Goal: Task Accomplishment & Management: Complete application form

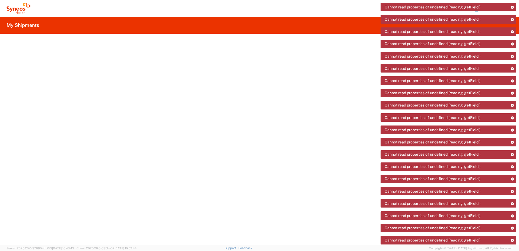
click at [16, 8] on icon at bounding box center [19, 8] width 24 height 11
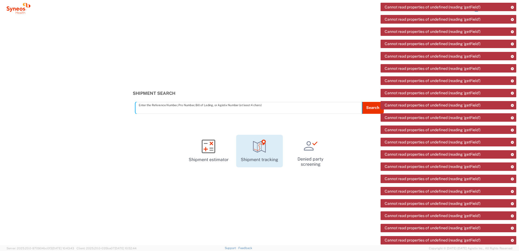
click at [264, 151] on icon at bounding box center [259, 146] width 13 height 11
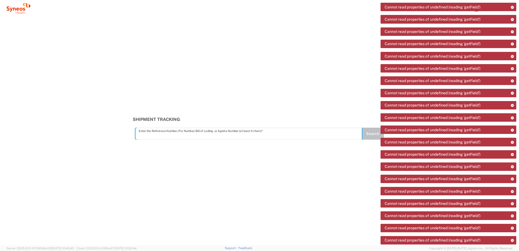
click at [512, 19] on icon at bounding box center [512, 19] width 4 height 3
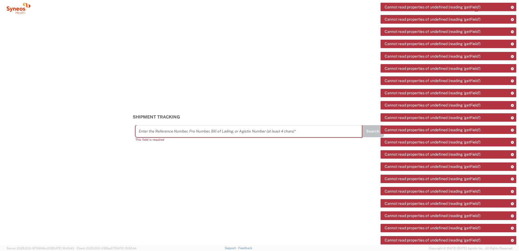
click at [512, 19] on icon at bounding box center [512, 19] width 4 height 3
click at [512, 9] on icon at bounding box center [512, 7] width 4 height 3
click at [512, 18] on icon at bounding box center [512, 19] width 4 height 3
click at [512, 9] on icon at bounding box center [512, 7] width 4 height 3
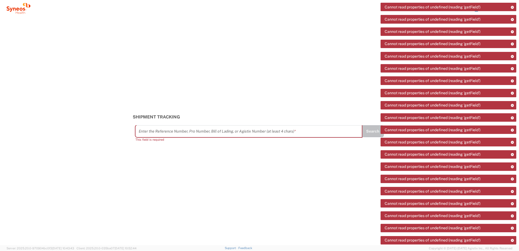
click at [512, 18] on icon at bounding box center [512, 19] width 4 height 3
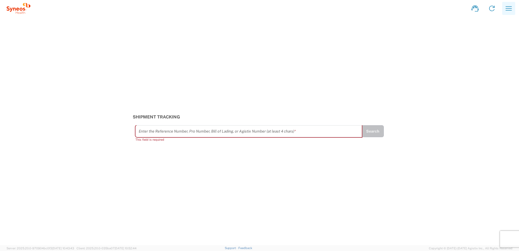
click at [505, 10] on icon "button" at bounding box center [508, 8] width 9 height 9
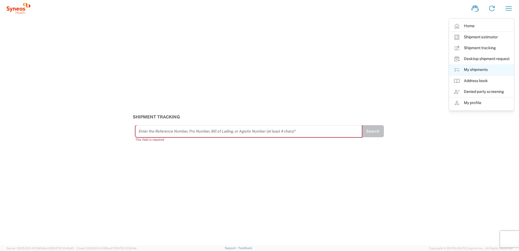
click at [480, 67] on link "My shipments" at bounding box center [481, 69] width 65 height 11
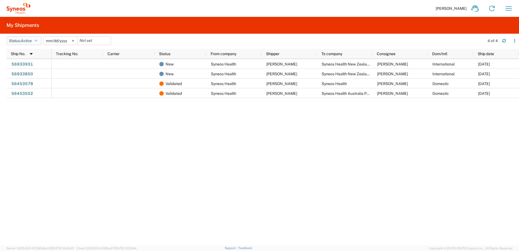
click at [26, 39] on span "Active" at bounding box center [26, 41] width 11 height 4
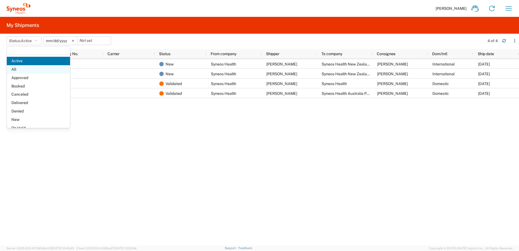
click at [39, 69] on span "All" at bounding box center [38, 69] width 63 height 8
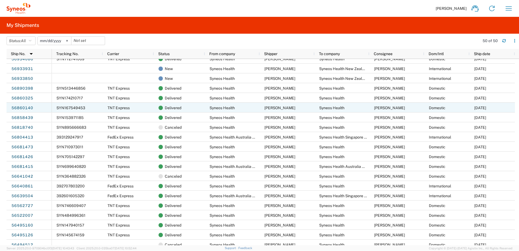
scroll to position [27, 0]
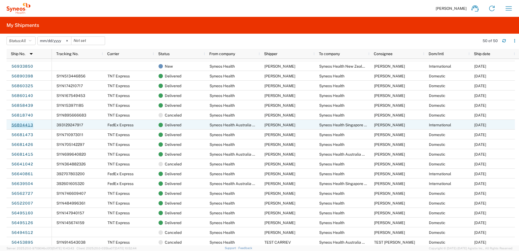
click at [27, 123] on link "56804413" at bounding box center [22, 125] width 22 height 9
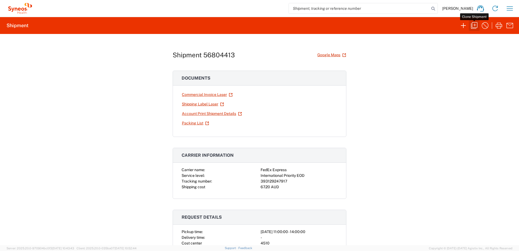
click at [473, 27] on icon "button" at bounding box center [474, 25] width 9 height 9
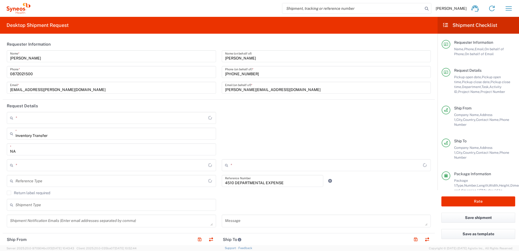
type input "Your Packaging"
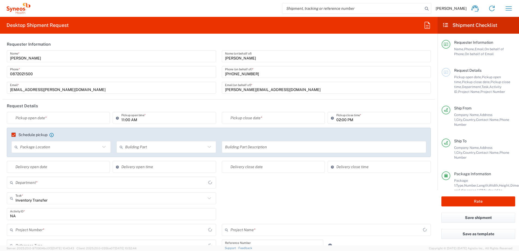
type input "Business (General)"
type input "4510 DEPARTMENTAL EXPENSE"
type input "Customer Ref"
type input "[GEOGRAPHIC_DATA]"
type input "Delivery Duty Paid"
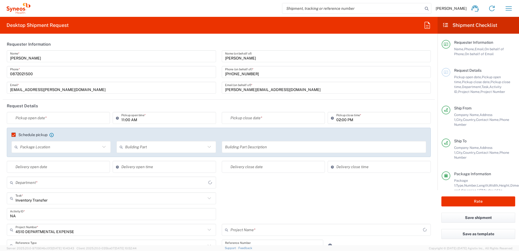
type input "Business (General)"
type input "[GEOGRAPHIC_DATA]"
type input "4510 DEPARTMENTAL EXPENSE"
type input "Syneos Health Singapore PteLtd"
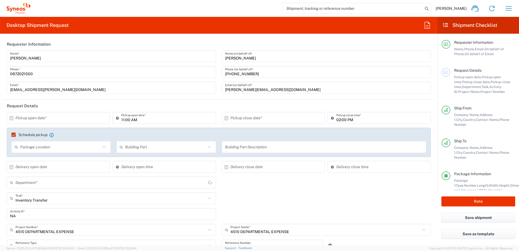
type input "4510"
click at [63, 119] on input "text" at bounding box center [59, 117] width 88 height 9
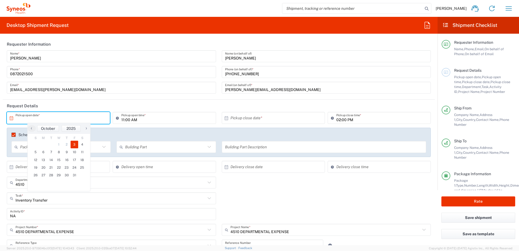
click at [75, 144] on span "3" at bounding box center [75, 145] width 8 height 8
type input "[DATE]"
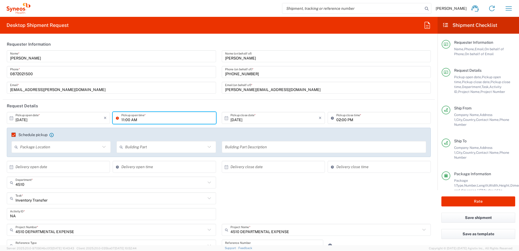
click at [139, 119] on input "11:00 AM" at bounding box center [166, 117] width 91 height 9
type input "01:00 PM"
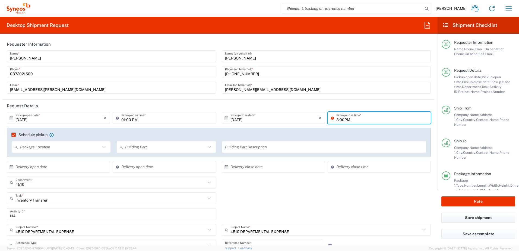
type input "3:00PM"
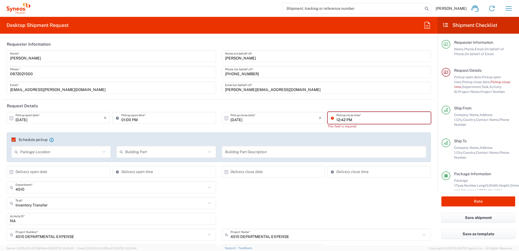
click at [340, 116] on input "12:42 PM" at bounding box center [381, 117] width 91 height 9
type input "03:00 PM"
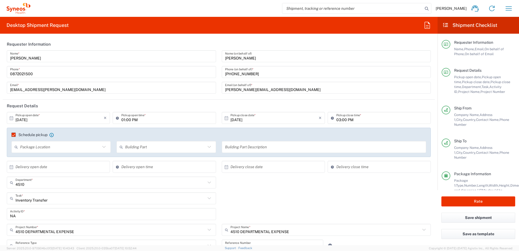
click at [333, 202] on div "Inventory Transfer Task * Inventory Transfer Break/Fix New Hire Other Refresh" at bounding box center [218, 200] width 429 height 16
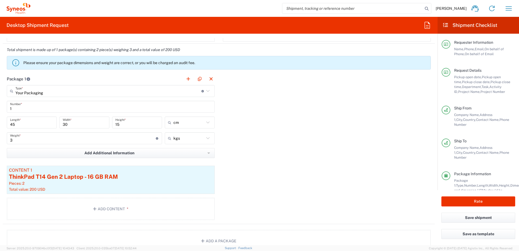
scroll to position [515, 0]
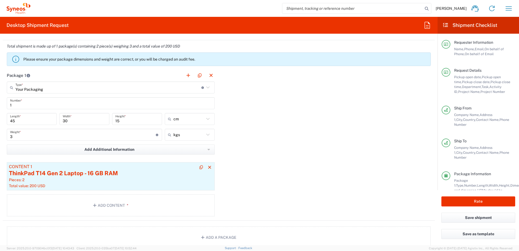
click at [62, 177] on div "ThinkPad T14 Gen 2 Laptop - 16 GB RAM" at bounding box center [110, 173] width 203 height 8
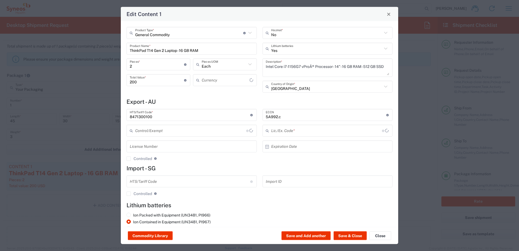
type input "BIS"
type input "US Dollar"
type input "NLR - No License Required"
click at [181, 48] on input "ThinkPad T14 Gen 2 Laptop - 16 GB RAM" at bounding box center [192, 48] width 124 height 9
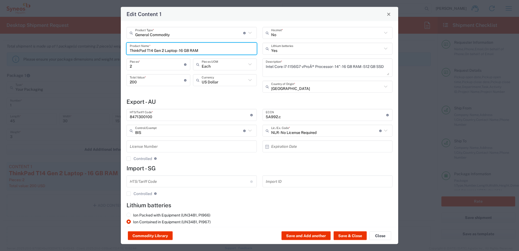
drag, startPoint x: 212, startPoint y: 48, endPoint x: 113, endPoint y: 51, distance: 98.5
click at [111, 53] on div "Edit Content 1 General Commodity Product Type * Document: Paper document genera…" at bounding box center [259, 125] width 519 height 251
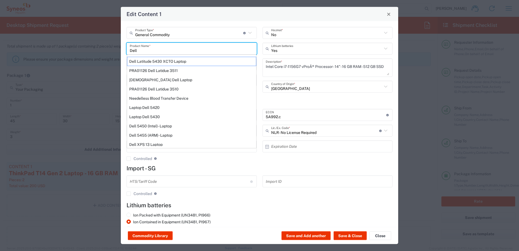
click at [148, 116] on div "Laptop Dell 5430" at bounding box center [191, 116] width 129 height 9
type input "Laptop Dell 5430"
type textarea "Laptop Dell Latitude 5430"
type input "5A992"
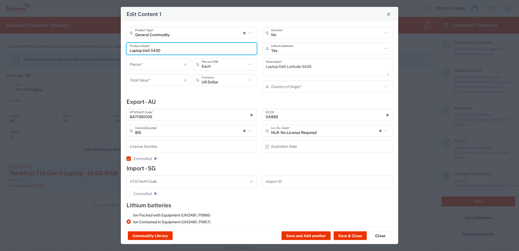
click at [150, 62] on input "number" at bounding box center [157, 63] width 54 height 9
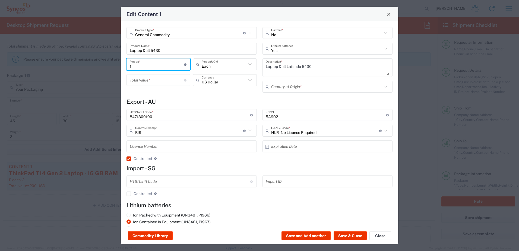
type input "1"
click at [145, 77] on input "number" at bounding box center [157, 79] width 54 height 9
type input "100"
click at [172, 102] on h4 "Export - AU" at bounding box center [259, 101] width 266 height 7
click at [349, 234] on button "Save & Close" at bounding box center [349, 235] width 33 height 9
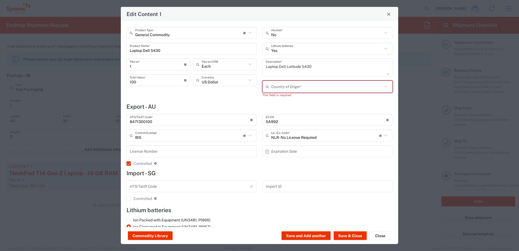
click at [304, 84] on input "text" at bounding box center [326, 86] width 111 height 9
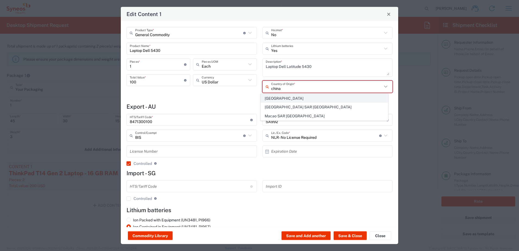
click at [311, 101] on span "[GEOGRAPHIC_DATA]" at bounding box center [324, 98] width 127 height 8
type input "[GEOGRAPHIC_DATA]"
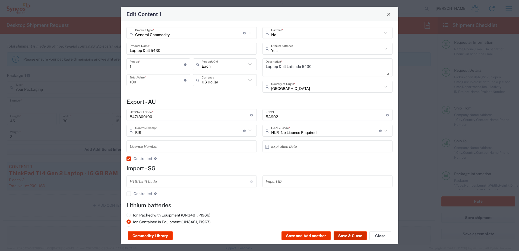
click at [357, 236] on button "Save & Close" at bounding box center [349, 235] width 33 height 9
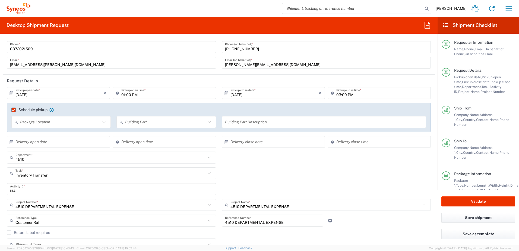
scroll to position [0, 0]
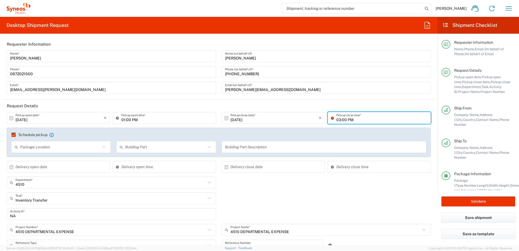
click at [336, 119] on input "03:00 PM" at bounding box center [381, 117] width 91 height 9
click at [398, 204] on div "Inventory Transfer Task * Inventory Transfer Break/Fix New Hire Other Refresh" at bounding box center [218, 200] width 429 height 16
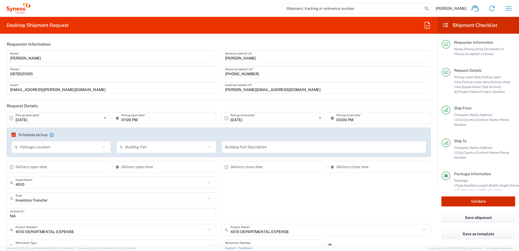
click at [501, 199] on button "Validate" at bounding box center [478, 201] width 74 height 10
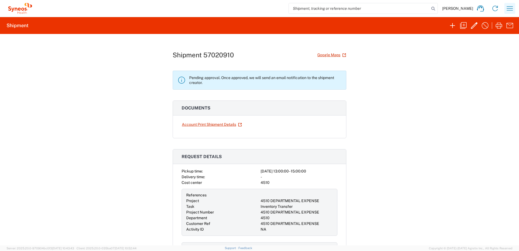
click at [506, 11] on icon "button" at bounding box center [509, 8] width 9 height 9
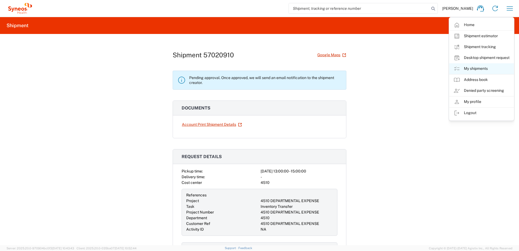
click at [479, 68] on link "My shipments" at bounding box center [481, 68] width 65 height 11
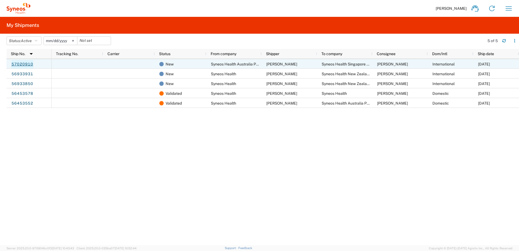
click at [20, 63] on link "57020910" at bounding box center [22, 64] width 22 height 9
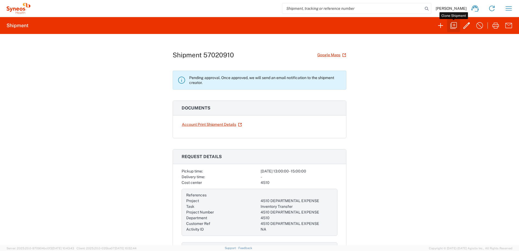
click at [451, 27] on icon "button" at bounding box center [453, 25] width 7 height 7
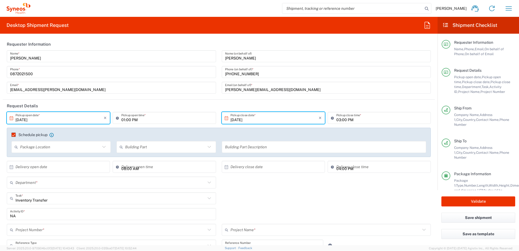
type input "[GEOGRAPHIC_DATA]"
type input "4510 DEPARTMENTAL EXPENSE"
type input "4510"
type input "4510 DEPARTMENTAL EXPENSE"
type input "Your Packaging"
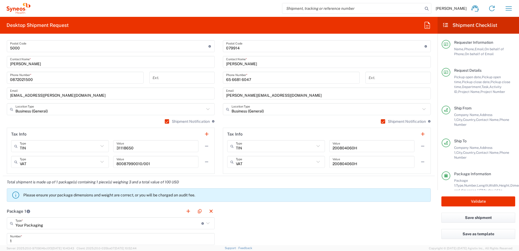
scroll to position [515, 0]
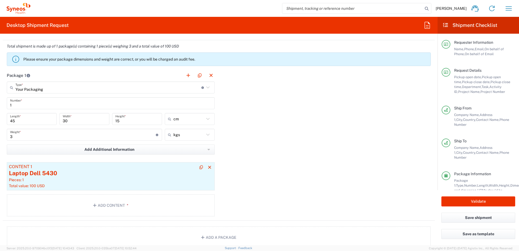
click at [130, 179] on div "Pieces: 1" at bounding box center [110, 179] width 203 height 5
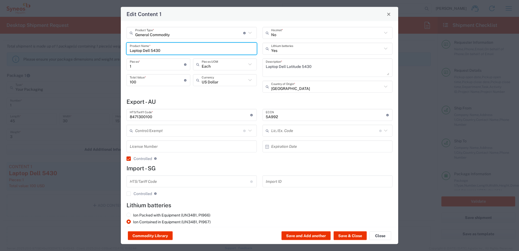
drag, startPoint x: 186, startPoint y: 50, endPoint x: 49, endPoint y: 63, distance: 138.1
click at [51, 62] on div "Edit Content 1 General Commodity Product Type * Document: Paper document genera…" at bounding box center [259, 125] width 519 height 251
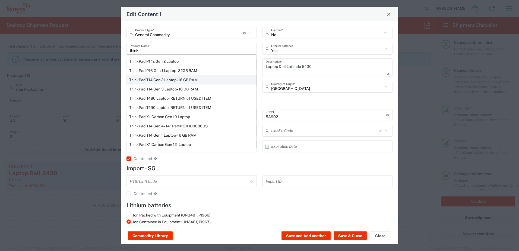
click at [162, 79] on div "ThinkPad T14 Gen 2 Laptop - 16 GB RAM" at bounding box center [191, 79] width 129 height 9
type input "ThinkPad T14 Gen 2 Laptop - 16 GB RAM"
type textarea "Intel Core i7-1156G7 vProÂ® Processor - 14"- 16 GB RAM - 512 GB SSD"
type input "BIS"
type input "5A992.c"
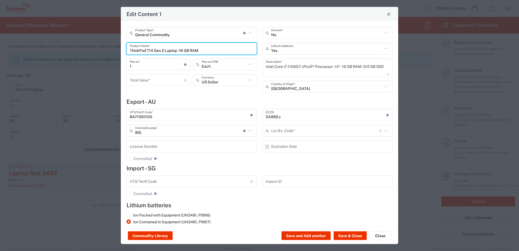
type input "NLR - No License Required"
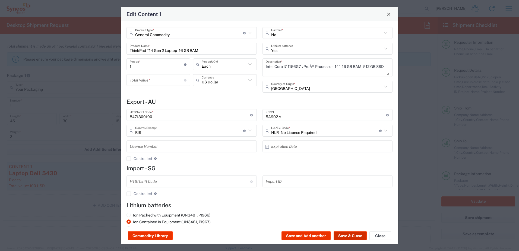
click at [350, 235] on button "Save & Close" at bounding box center [349, 235] width 33 height 9
click at [156, 79] on input "number" at bounding box center [157, 79] width 54 height 9
type input "100"
click at [358, 236] on button "Save & Close" at bounding box center [349, 235] width 33 height 9
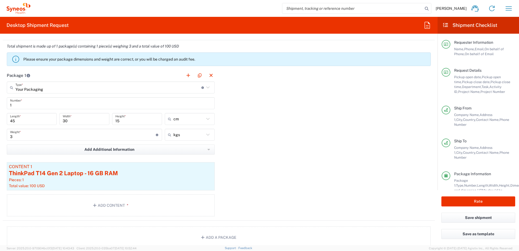
click at [333, 143] on div "Package 1 Your Packaging Type * Material used to package goods Your Packaging E…" at bounding box center [219, 144] width 432 height 151
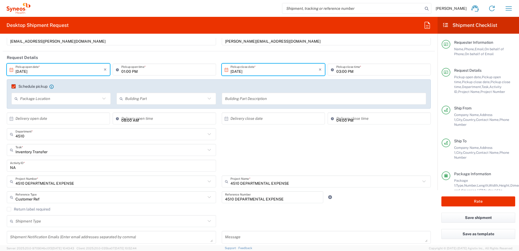
scroll to position [0, 0]
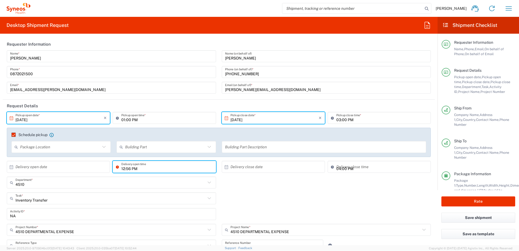
click at [123, 170] on input "12:56 PM" at bounding box center [166, 166] width 91 height 9
click at [127, 169] on input "11:56 PM" at bounding box center [166, 166] width 91 height 9
click at [135, 169] on input "11:00 PM" at bounding box center [166, 166] width 91 height 9
type input "11:00 AM"
click at [347, 208] on agx-shipment-cost-centers-widget "4510 Department * 4510 3000 3100 3109 3110 3111 3112 3125 3130 3135 3136 3150 3…" at bounding box center [218, 207] width 429 height 63
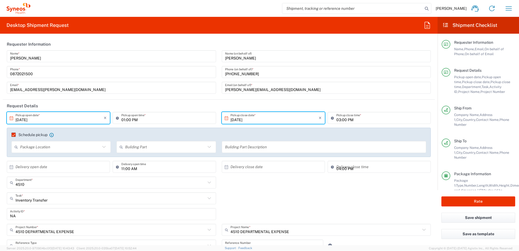
drag, startPoint x: 346, startPoint y: 207, endPoint x: 292, endPoint y: 197, distance: 55.0
click at [292, 197] on div "Inventory Transfer Task * Inventory Transfer Break/Fix New Hire Other Refresh" at bounding box center [218, 200] width 429 height 16
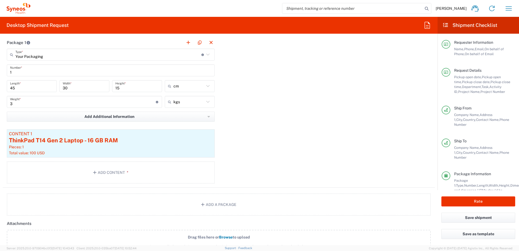
scroll to position [543, 0]
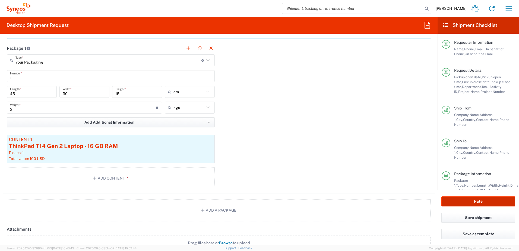
click at [468, 200] on button "Rate" at bounding box center [478, 201] width 74 height 10
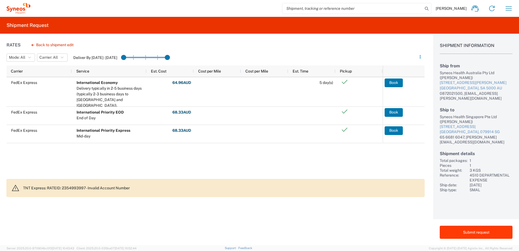
click at [472, 230] on button "Submit request" at bounding box center [475, 231] width 73 height 13
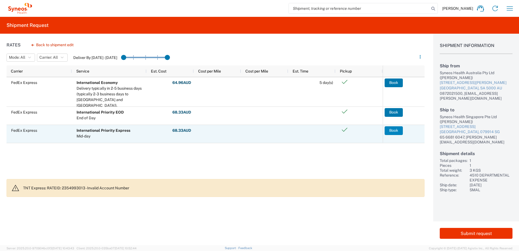
click at [392, 130] on button "Book" at bounding box center [393, 130] width 18 height 9
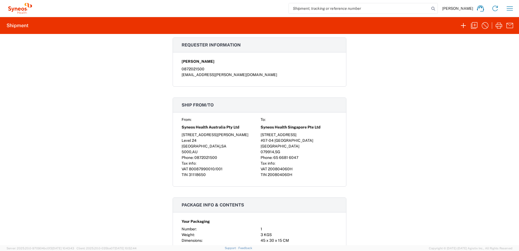
scroll to position [326, 0]
